Goal: Task Accomplishment & Management: Manage account settings

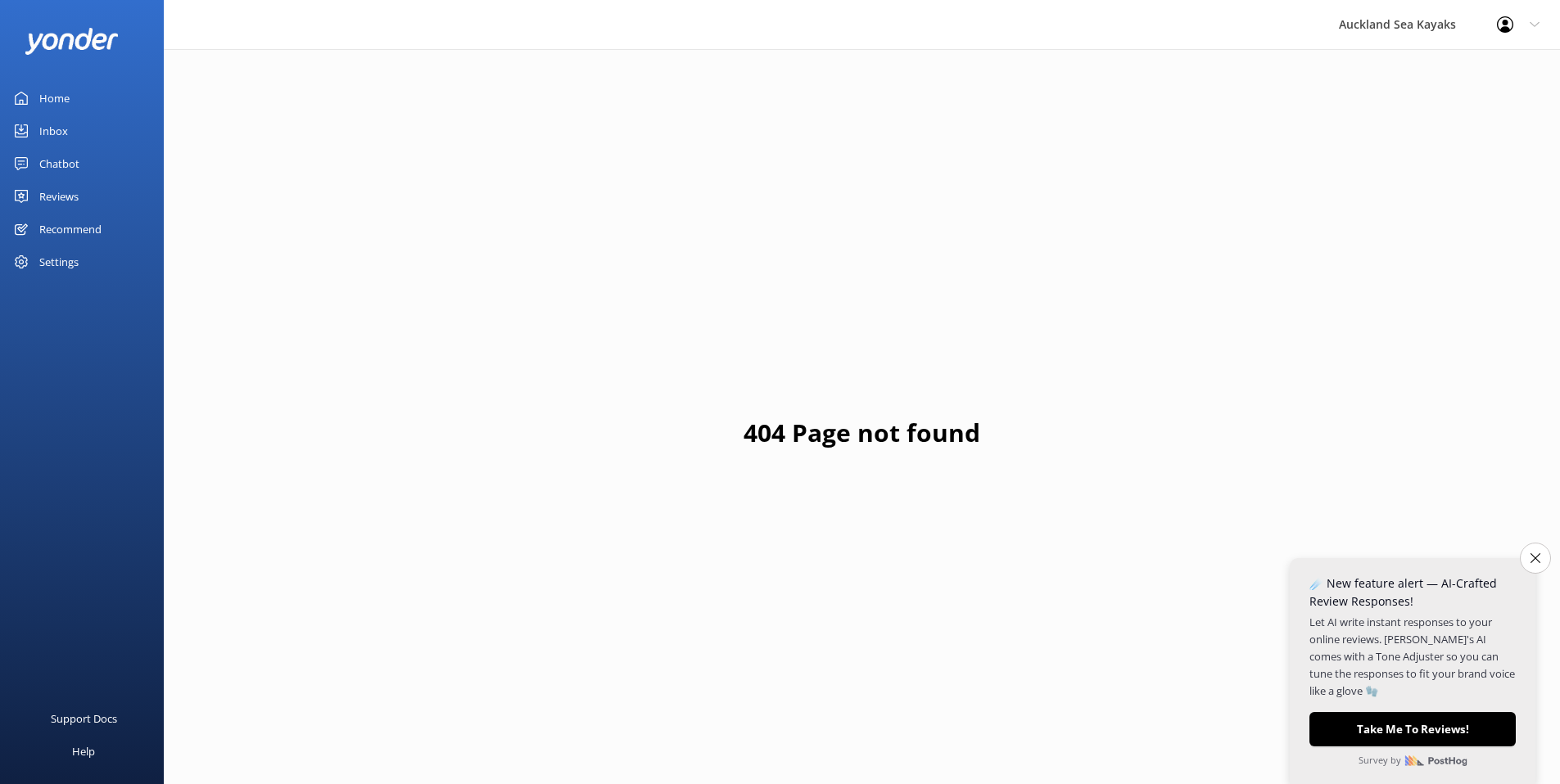
click at [84, 92] on link "Home" at bounding box center [81, 98] width 164 height 33
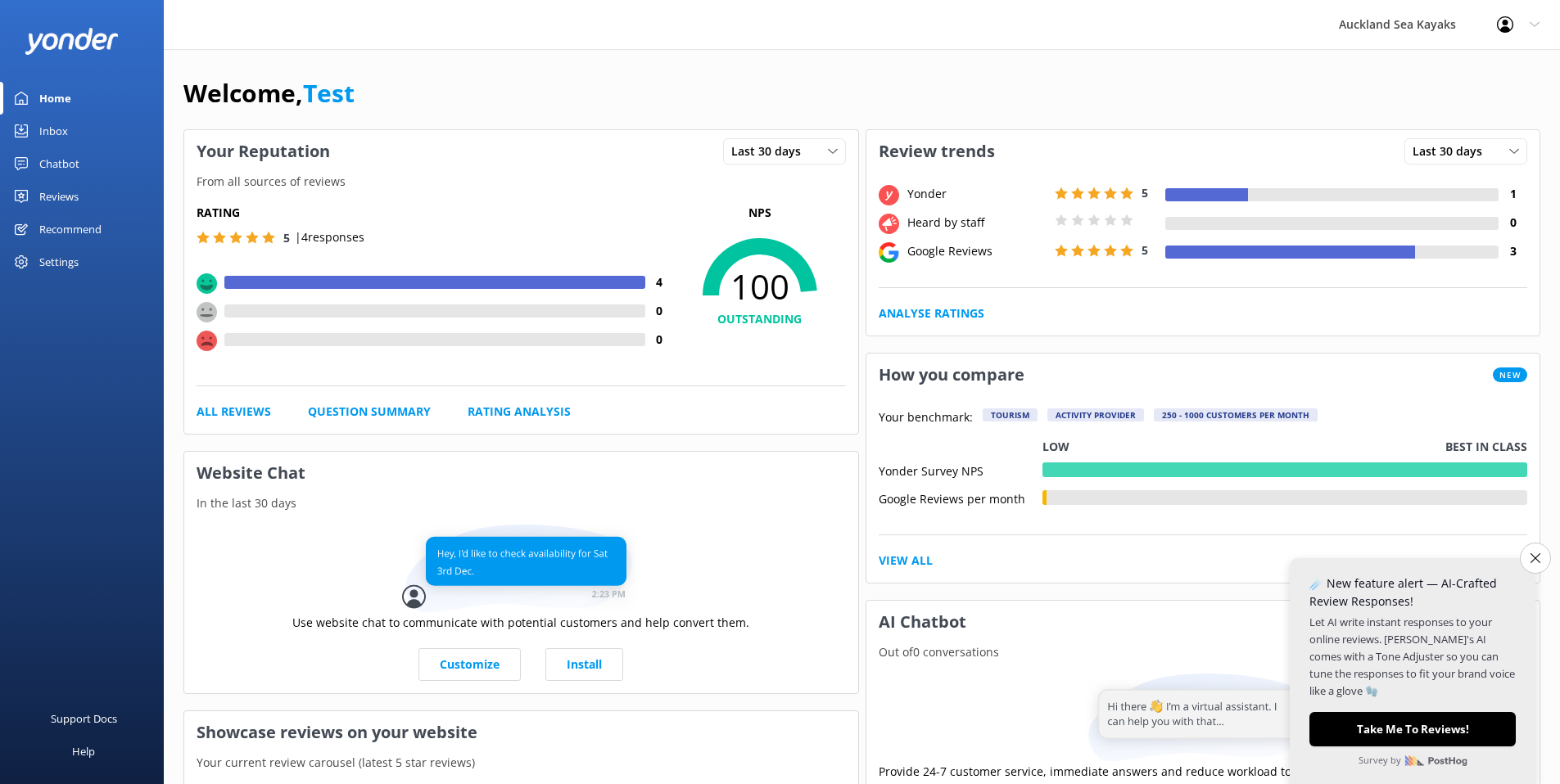
click at [81, 197] on link "Reviews" at bounding box center [81, 196] width 164 height 33
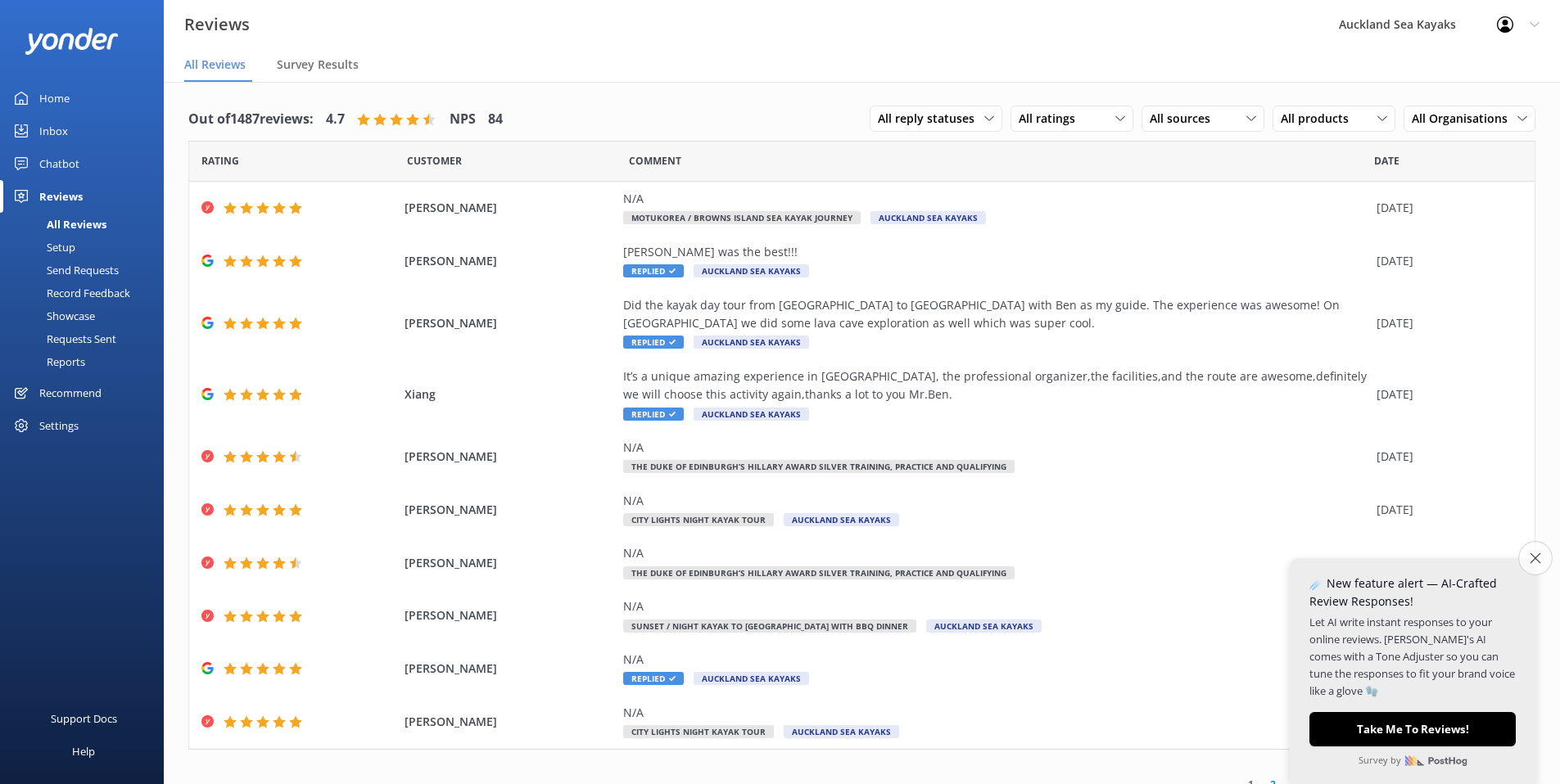
click at [1526, 561] on button "Close survey" at bounding box center [1535, 558] width 35 height 35
